Goal: Navigation & Orientation: Find specific page/section

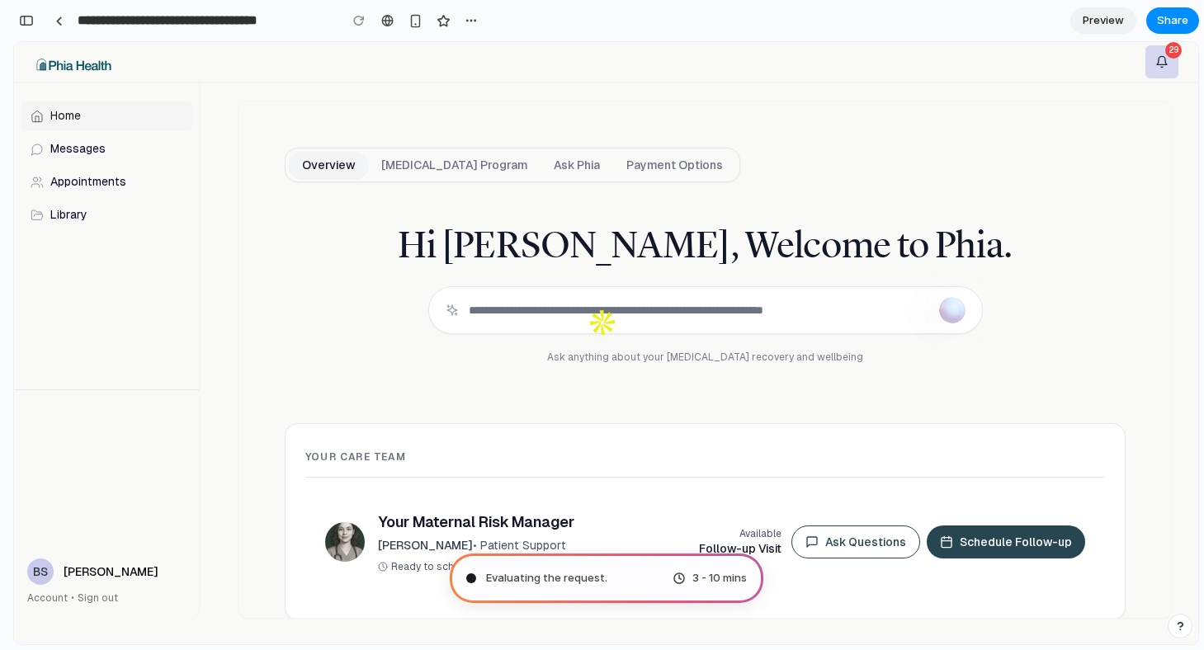
click at [592, 566] on div "Evaluating the request . 3 - 10 mins" at bounding box center [606, 578] width 313 height 49
click at [1099, 26] on span "Preview" at bounding box center [1102, 20] width 41 height 16
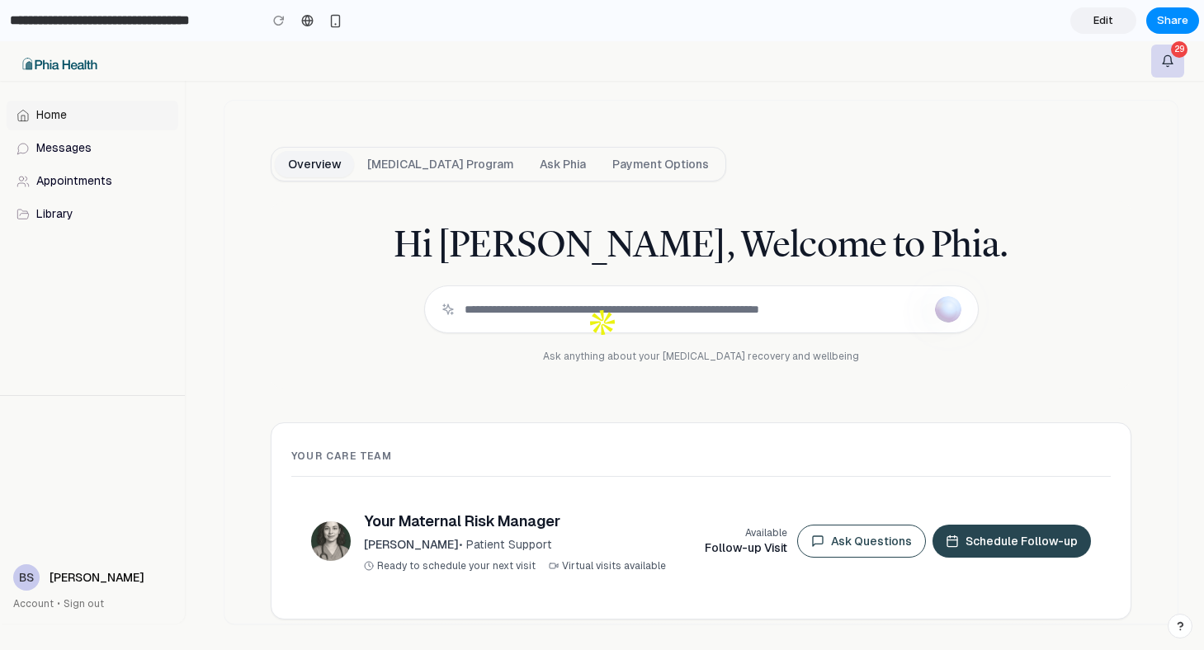
click at [1099, 26] on span "Edit" at bounding box center [1103, 20] width 20 height 16
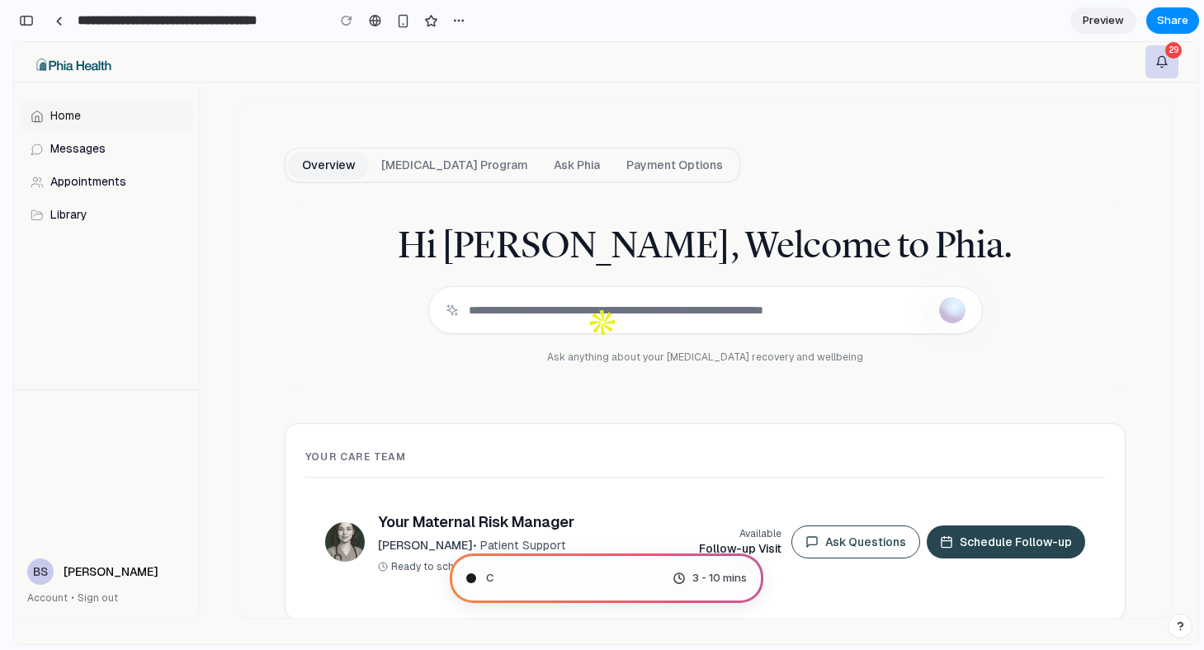
scroll to position [854, 0]
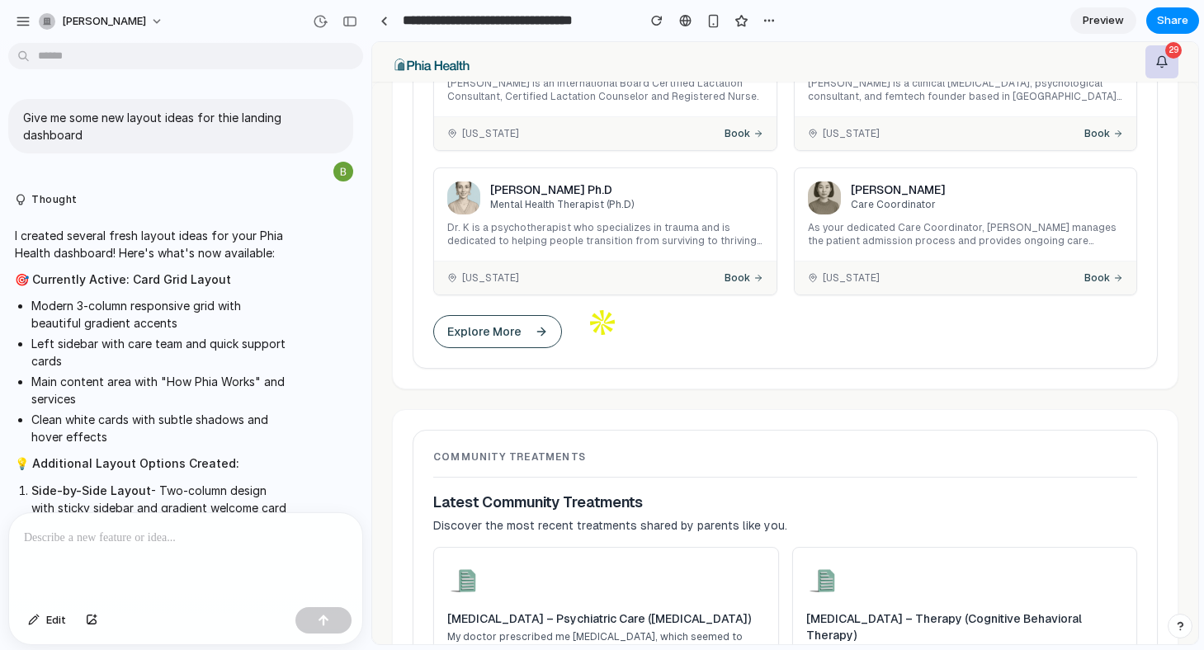
scroll to position [1997, 0]
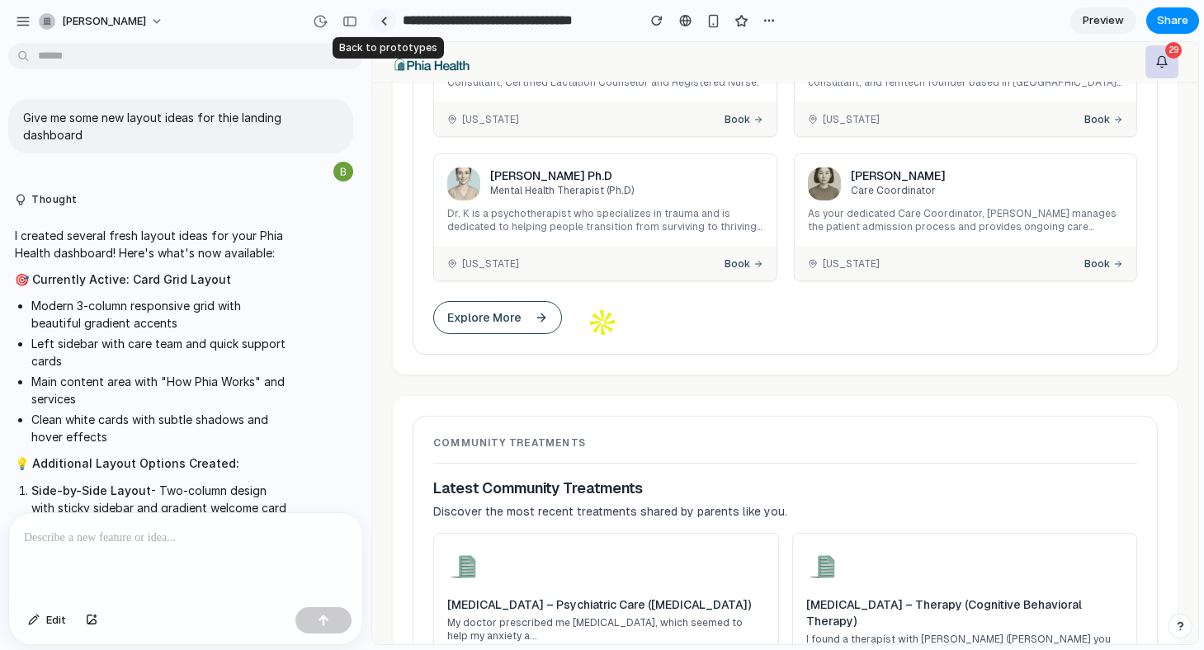
click at [384, 20] on div at bounding box center [383, 20] width 7 height 9
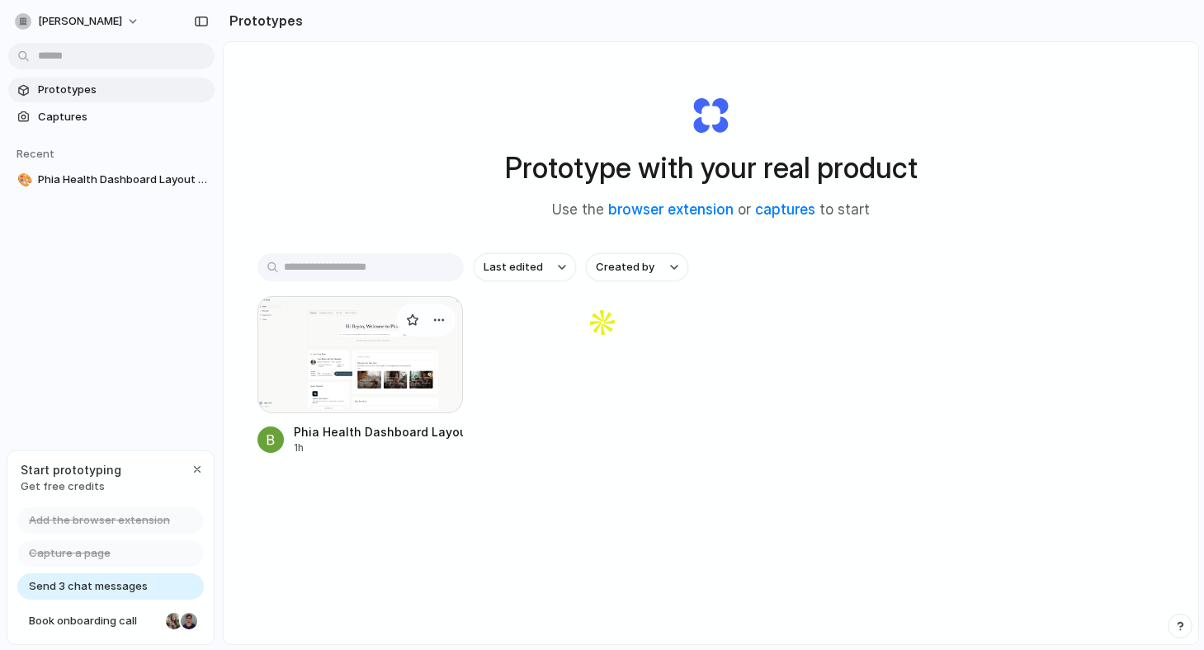
click at [369, 356] on div at bounding box center [360, 354] width 206 height 117
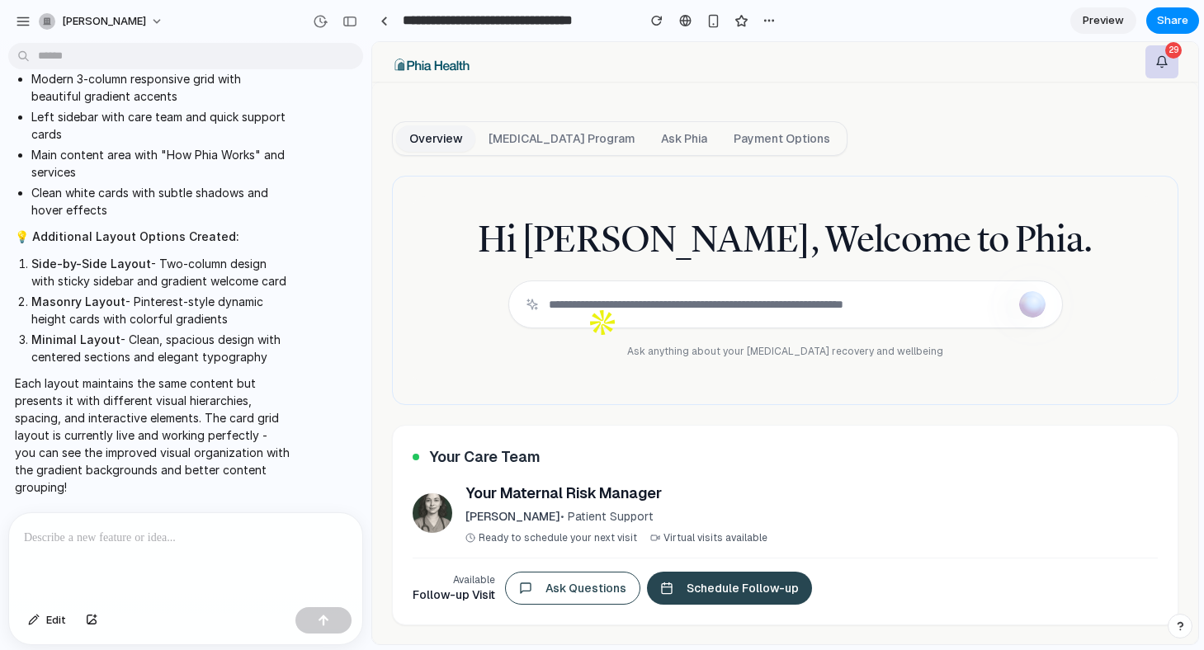
click at [1108, 24] on span "Preview" at bounding box center [1102, 20] width 41 height 16
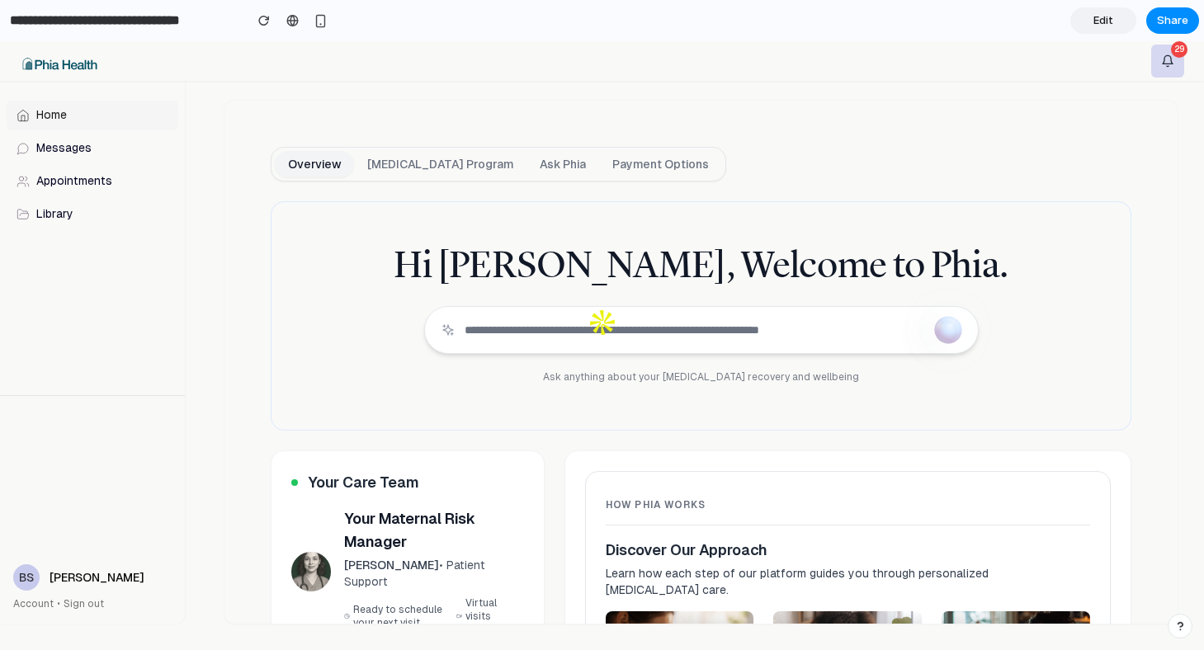
scroll to position [1, 0]
click at [464, 169] on button "[MEDICAL_DATA] Program" at bounding box center [440, 163] width 172 height 26
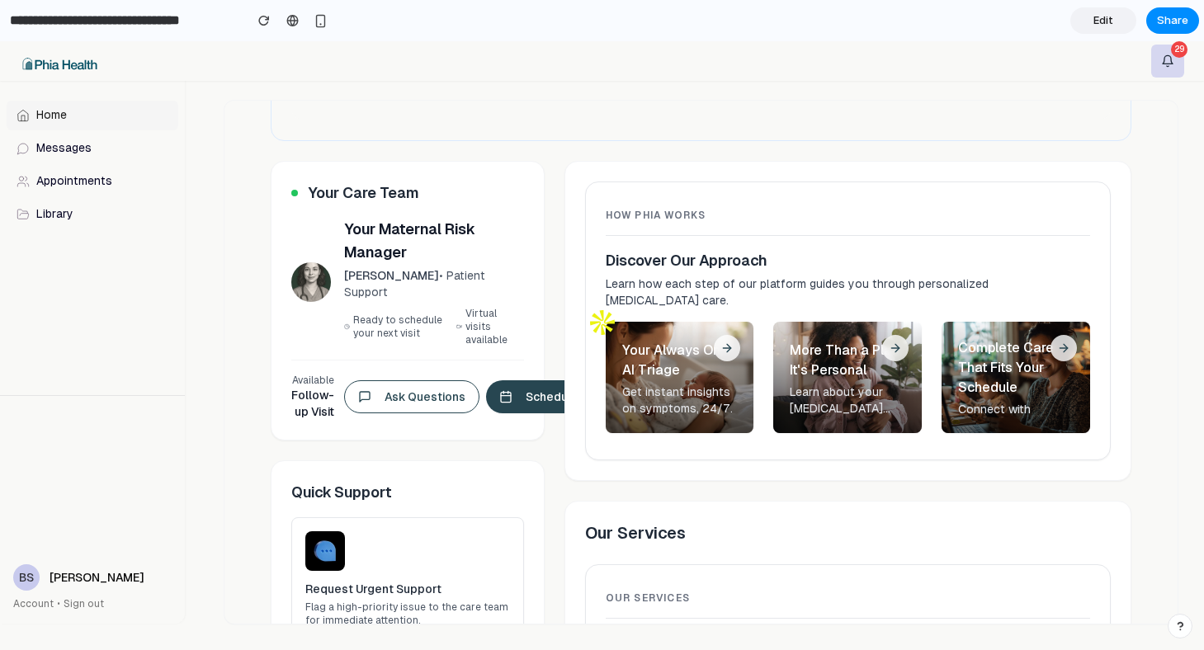
scroll to position [0, 0]
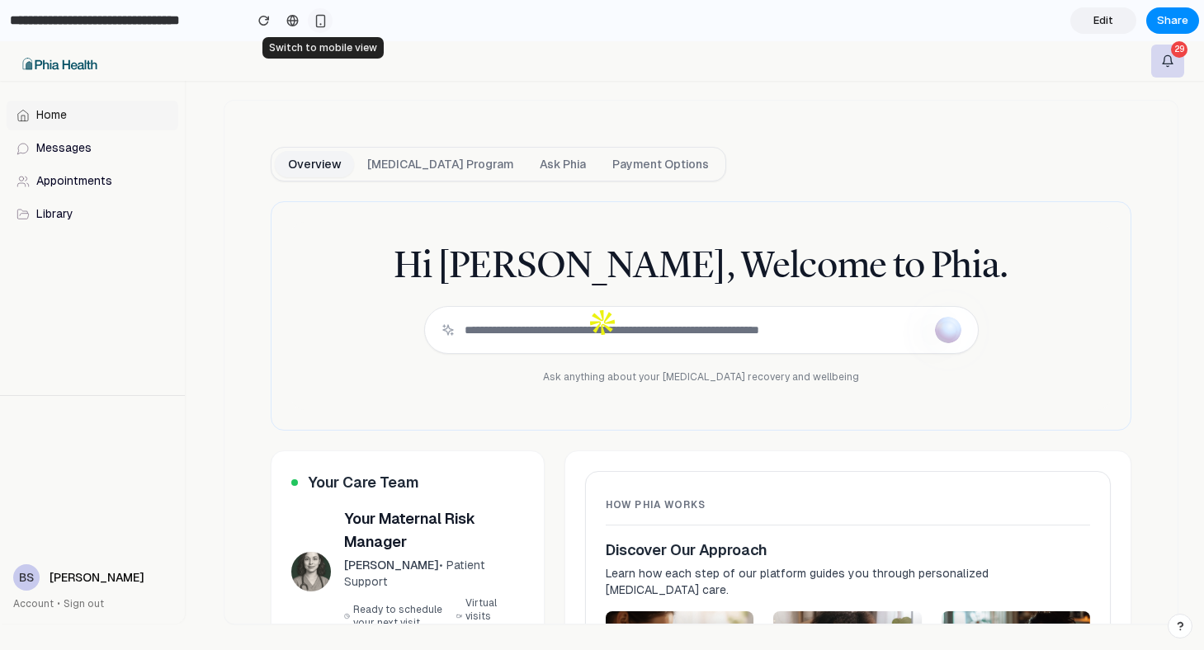
click at [324, 21] on div "button" at bounding box center [320, 21] width 14 height 14
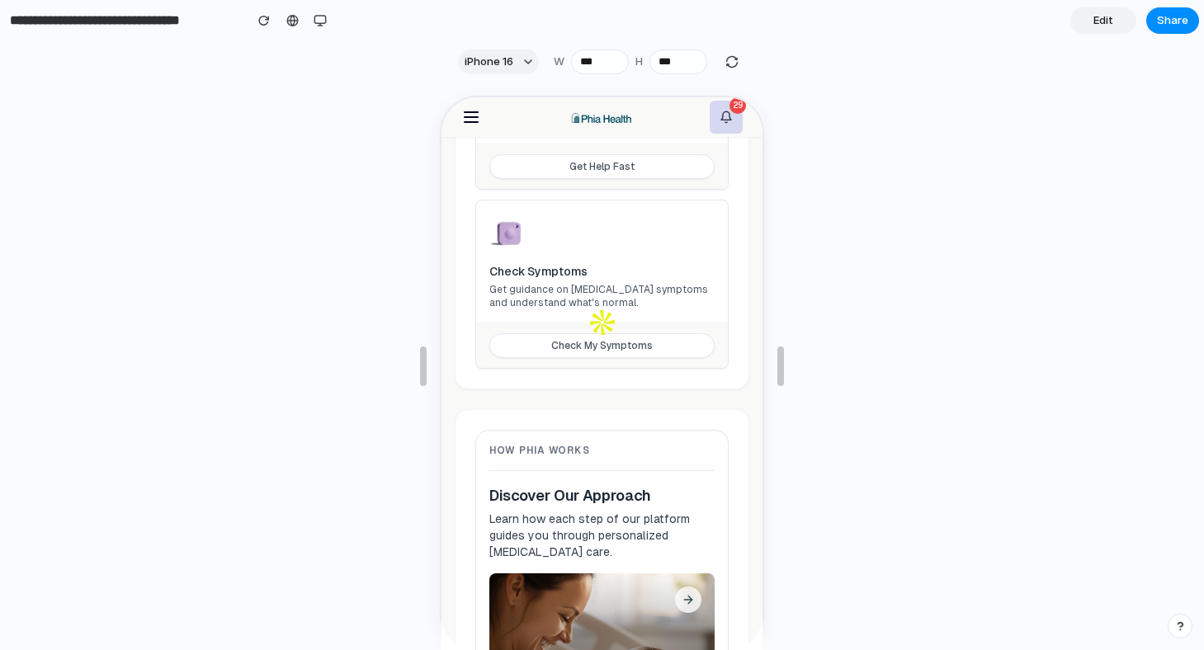
scroll to position [1131, 0]
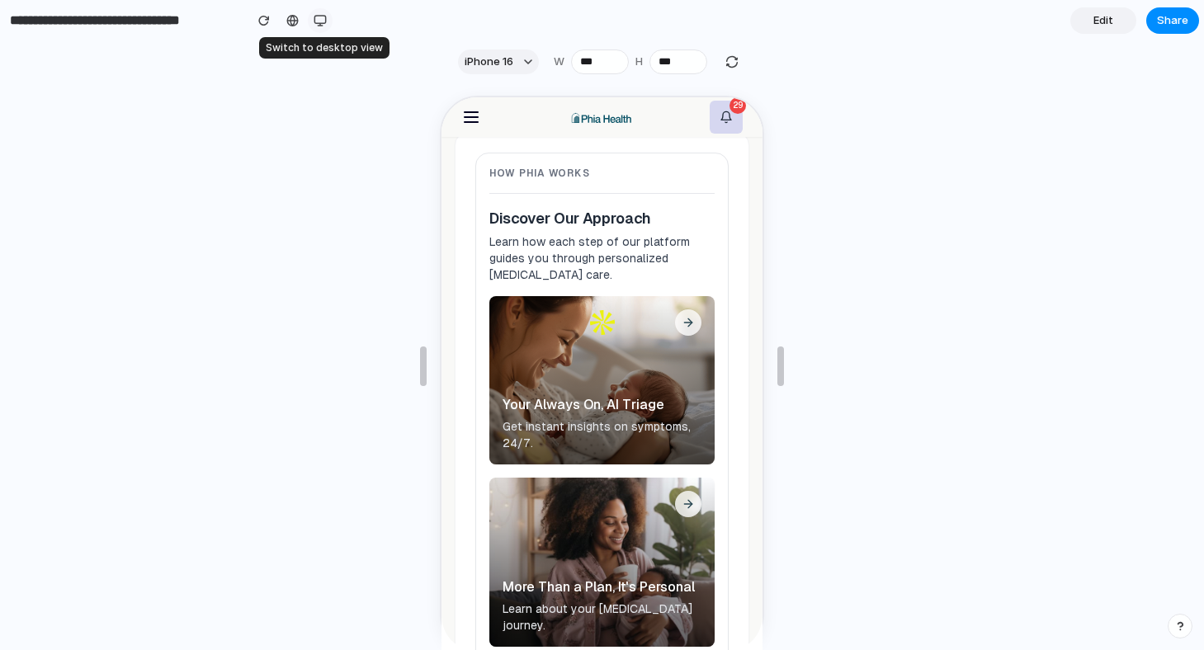
click at [325, 23] on div "button" at bounding box center [319, 20] width 13 height 13
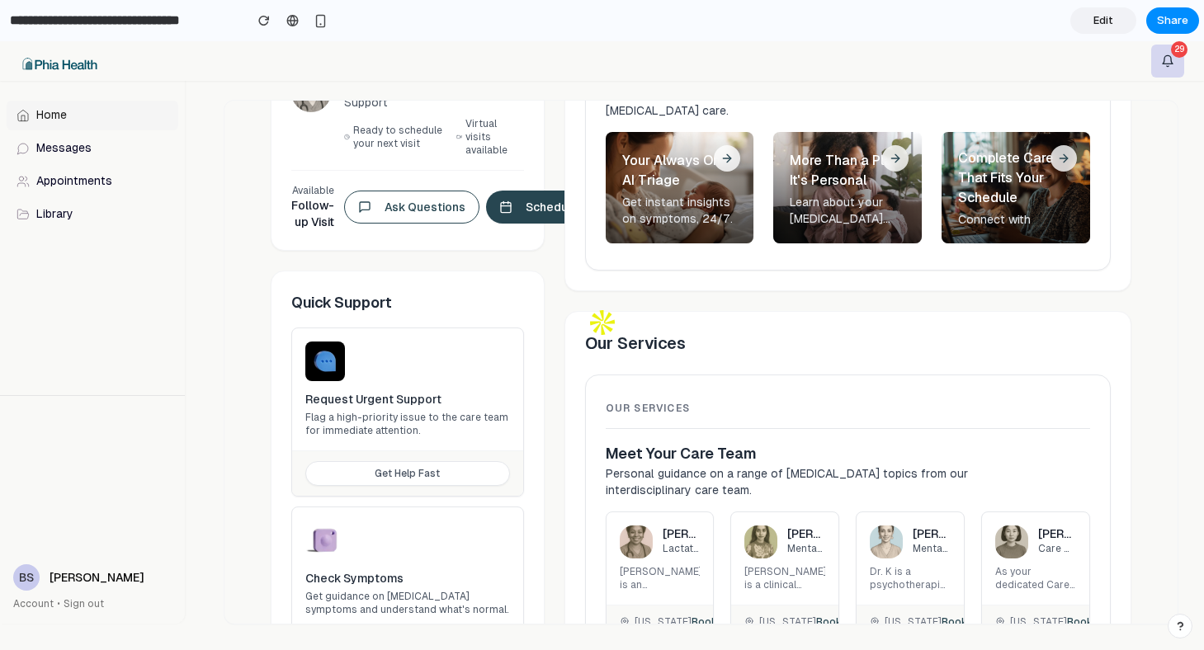
scroll to position [120, 0]
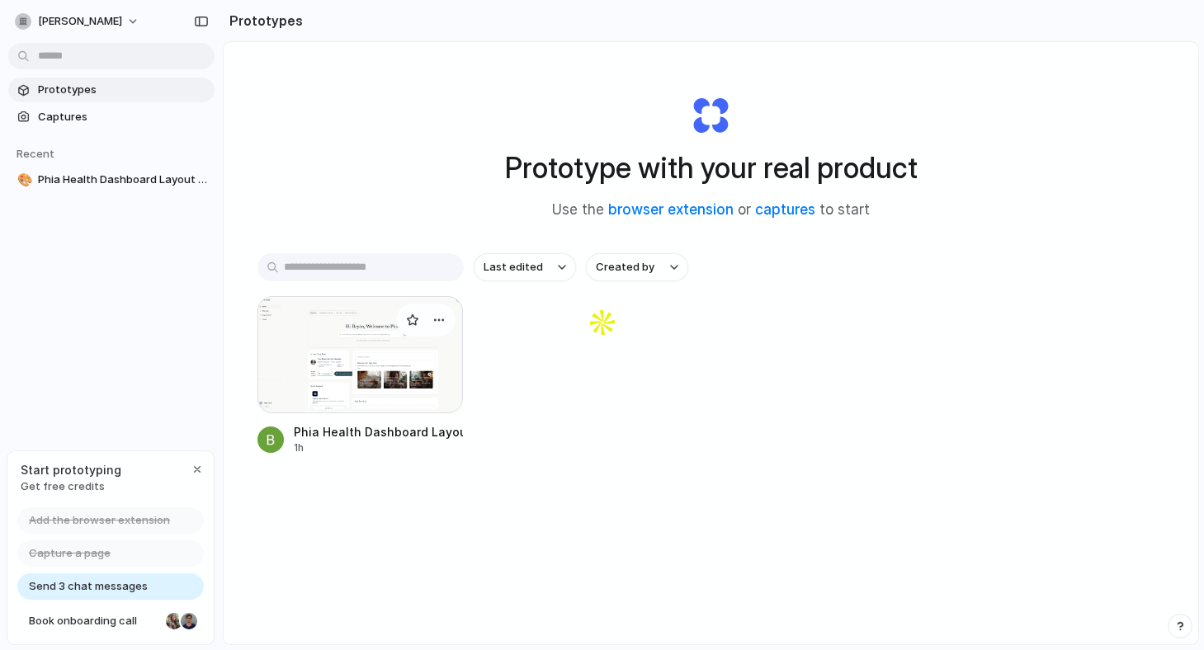
click at [355, 335] on div at bounding box center [360, 354] width 206 height 117
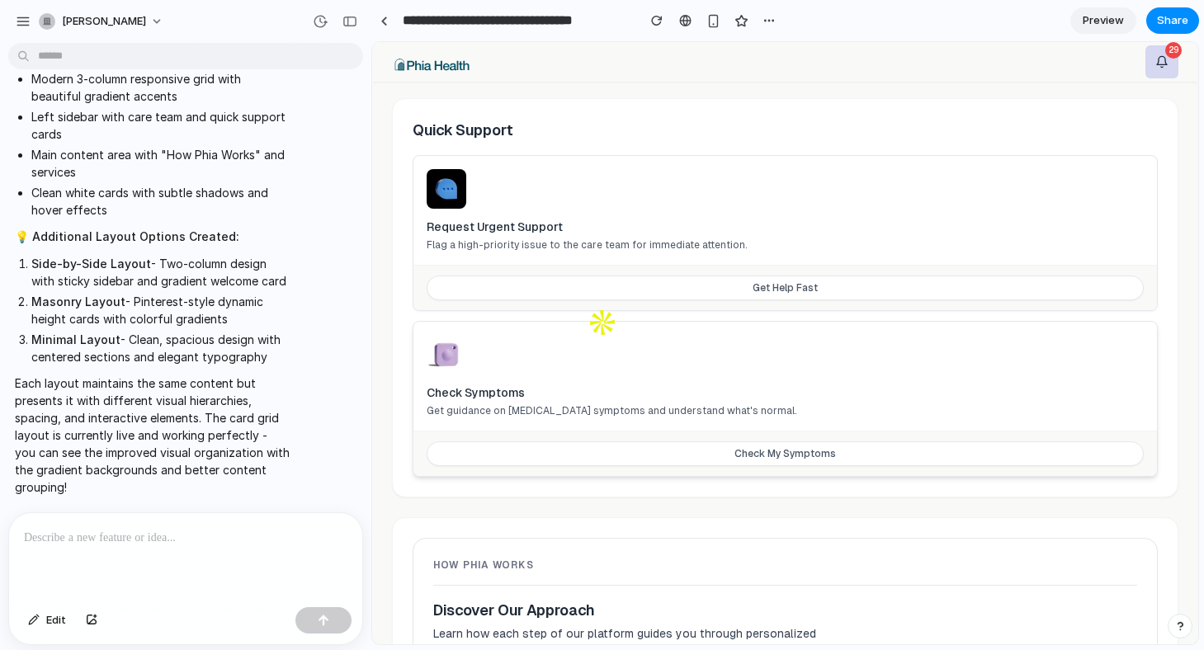
scroll to position [549, 0]
click at [389, 25] on link at bounding box center [383, 20] width 25 height 25
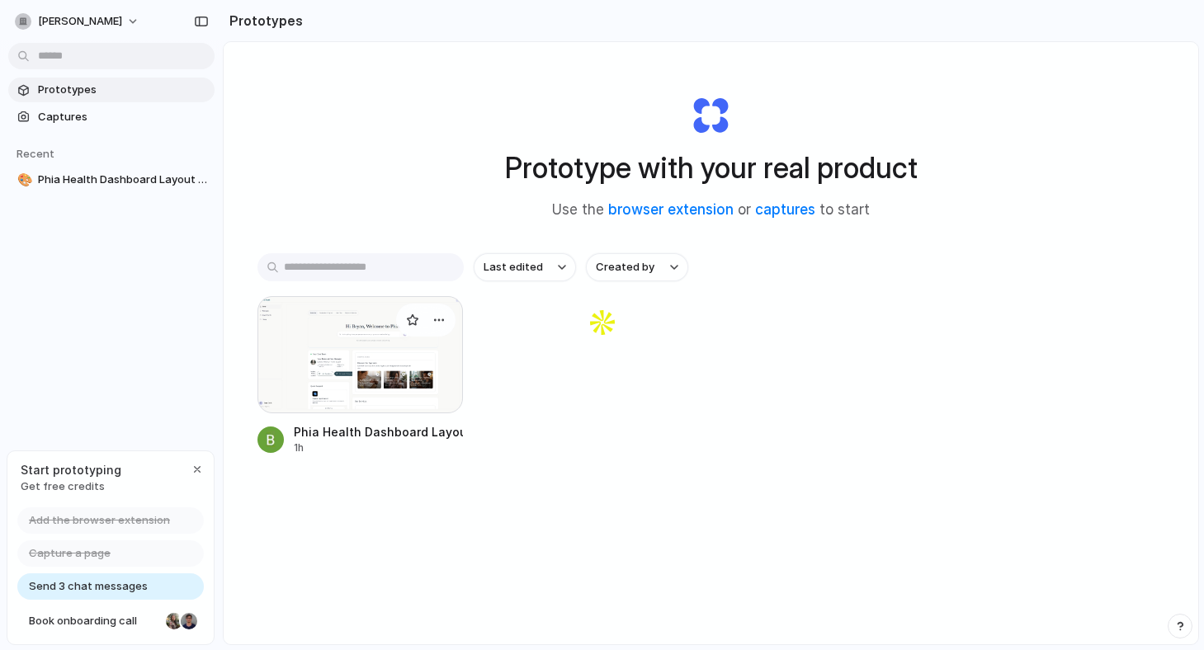
click at [384, 362] on div at bounding box center [360, 354] width 206 height 117
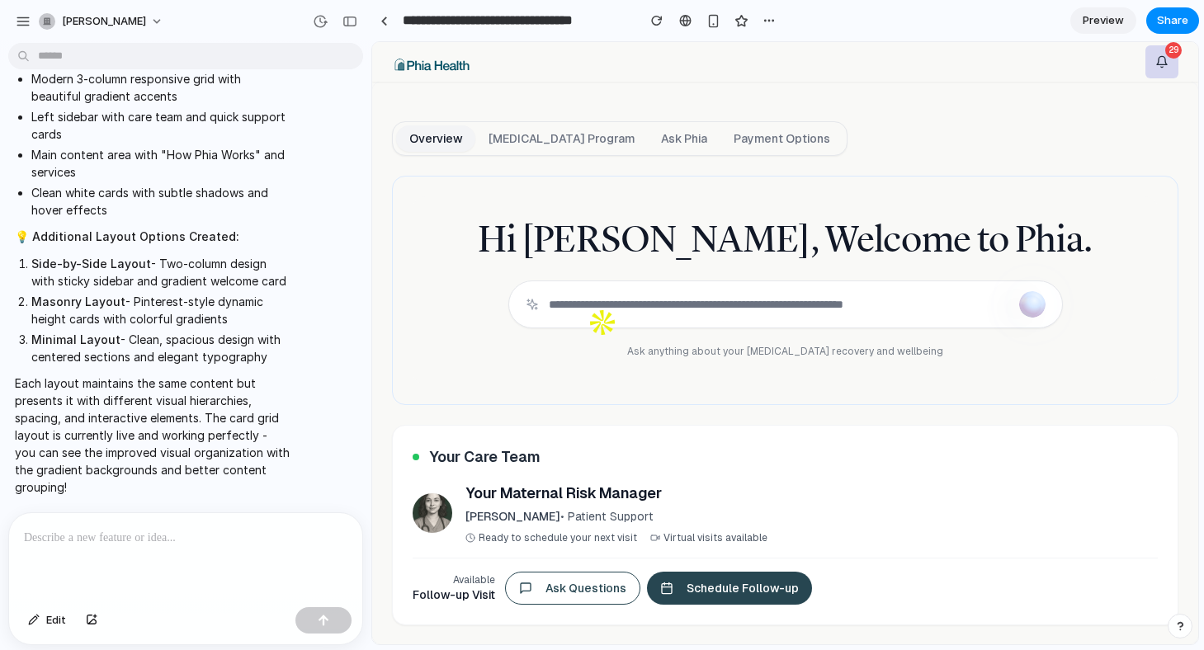
click at [1087, 26] on span "Preview" at bounding box center [1102, 20] width 41 height 16
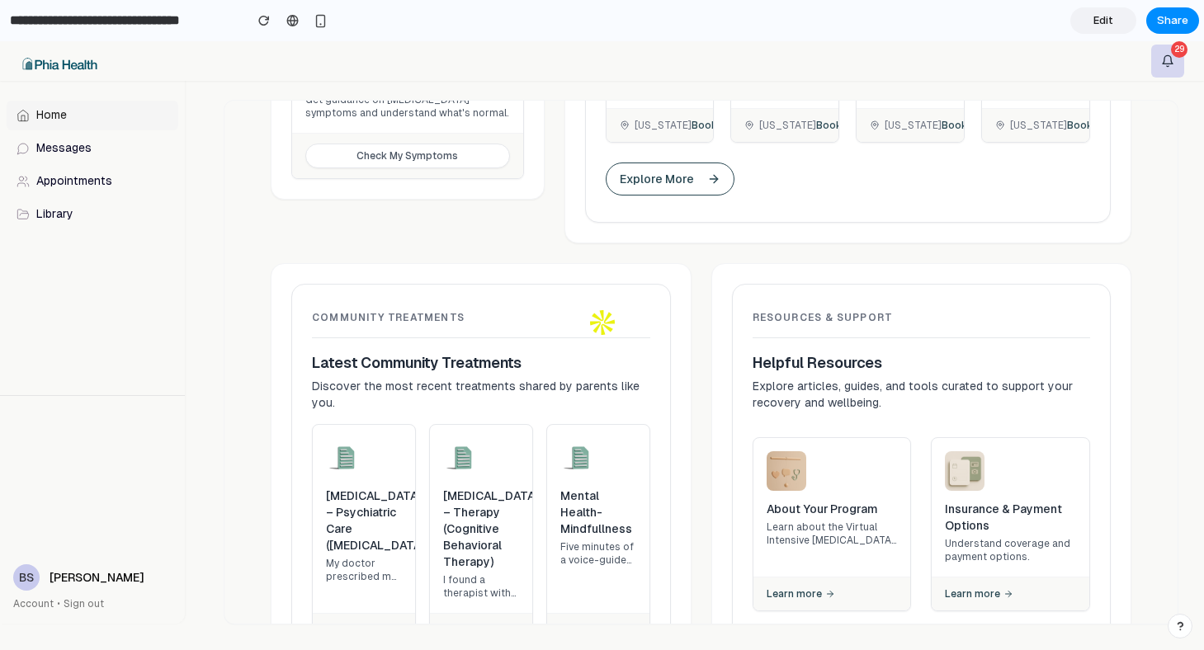
scroll to position [1024, 0]
